Goal: Information Seeking & Learning: Learn about a topic

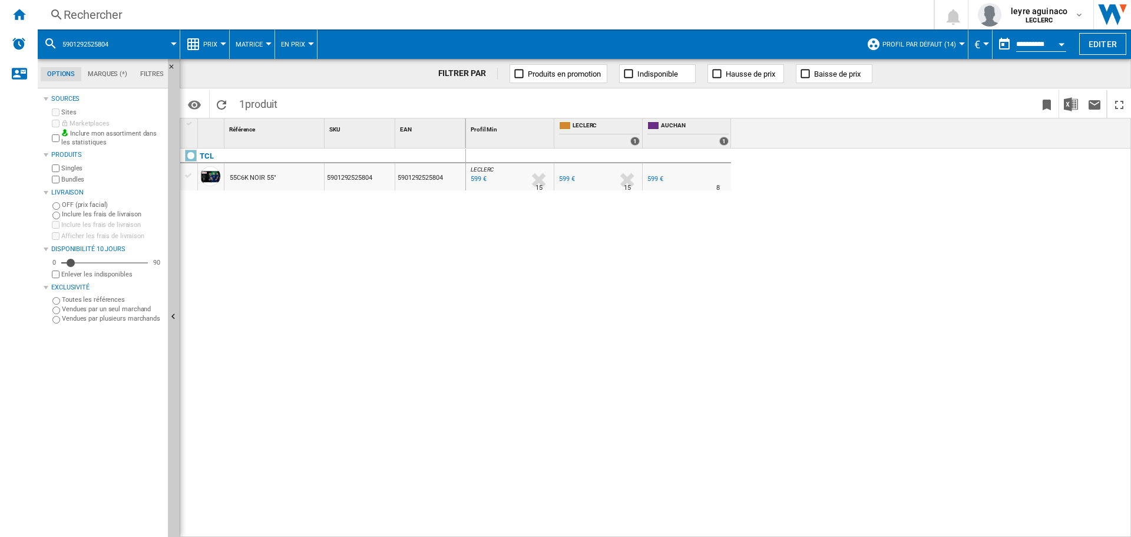
click at [398, 15] on div "Rechercher" at bounding box center [484, 14] width 840 height 16
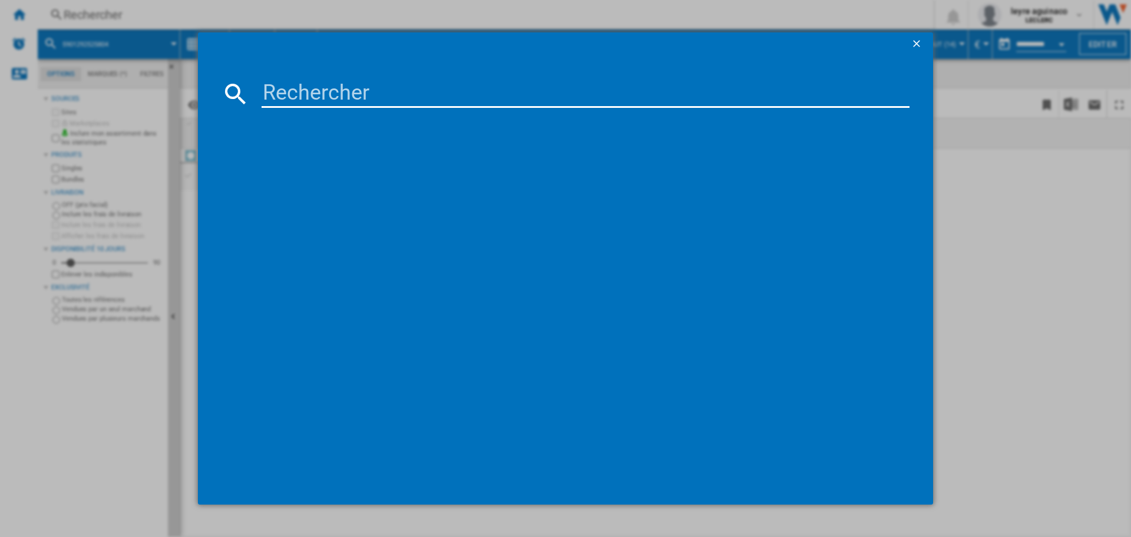
click at [414, 99] on input at bounding box center [586, 94] width 648 height 28
type input "8806091928511"
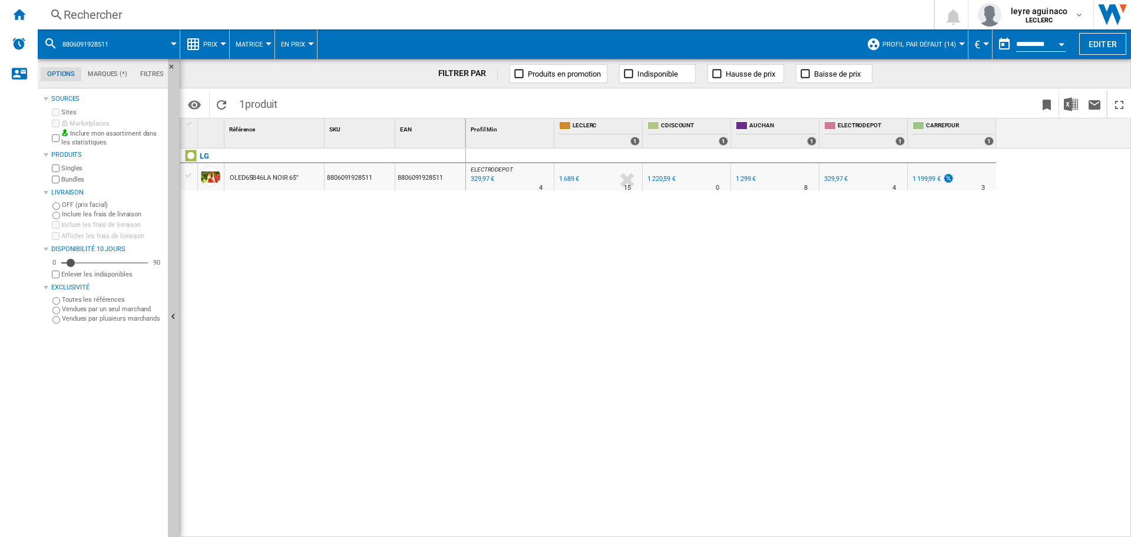
click at [842, 180] on div "329,97 €" at bounding box center [836, 179] width 24 height 8
click at [928, 179] on div "1 199,99 €" at bounding box center [927, 179] width 28 height 8
click at [310, 16] on div "Rechercher" at bounding box center [484, 14] width 840 height 16
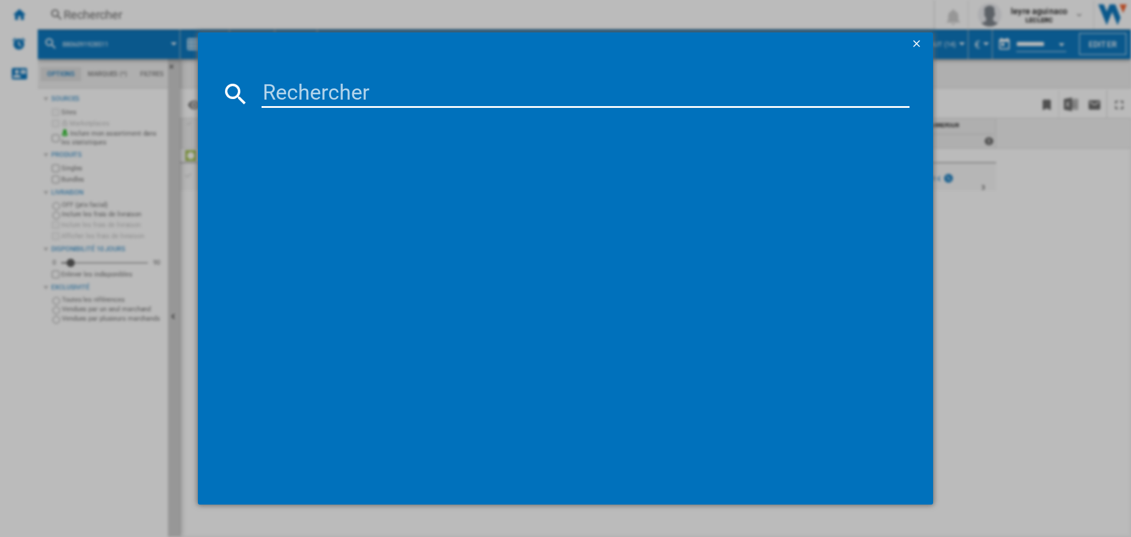
click at [336, 82] on input at bounding box center [586, 94] width 648 height 28
type input "8806091585899"
